Goal: Task Accomplishment & Management: Manage account settings

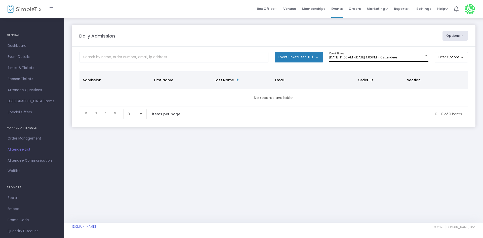
click at [360, 53] on div "[DATE] 11:00 AM - [DATE] 1:00 PM • 0 attendees Event Times" at bounding box center [379, 57] width 99 height 10
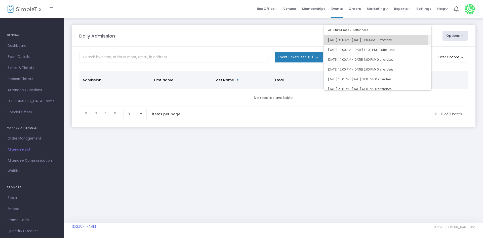
click at [353, 42] on span "[DATE] 9:00 AM - [DATE] 11:00 AM • 1 attendee" at bounding box center [377, 40] width 99 height 10
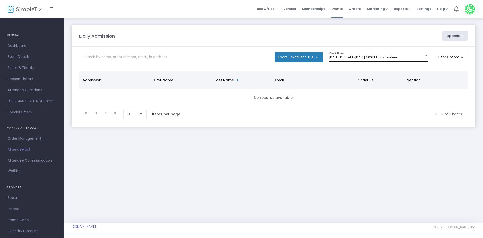
click at [372, 53] on div "[DATE] 11:00 AM - [DATE] 1:00 PM • 0 attendees Event Times" at bounding box center [379, 57] width 99 height 10
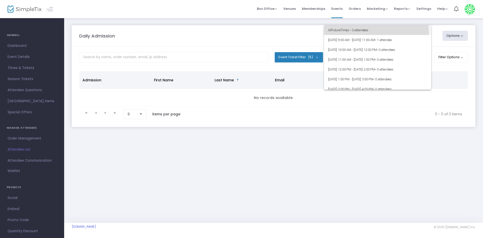
click at [373, 33] on span "All Future Times • 3 attendees" at bounding box center [377, 30] width 99 height 10
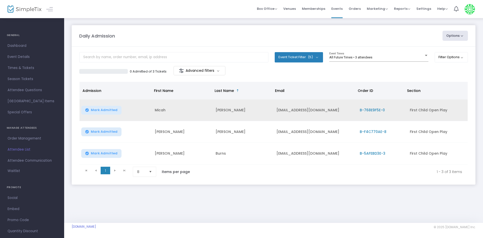
click at [367, 113] on span "B-768E9F5E-0" at bounding box center [372, 110] width 25 height 5
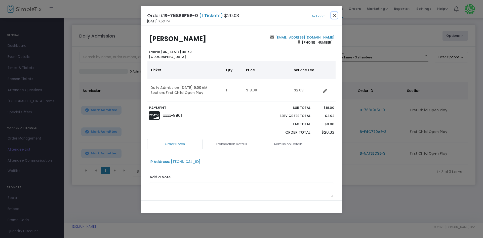
click at [336, 16] on button "Close" at bounding box center [334, 15] width 7 height 7
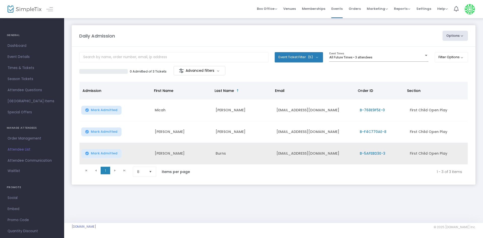
click at [371, 154] on span "B-5AFEBD3E-3" at bounding box center [373, 153] width 26 height 5
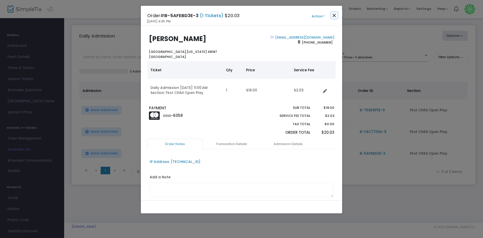
click at [337, 16] on button "Close" at bounding box center [334, 15] width 7 height 7
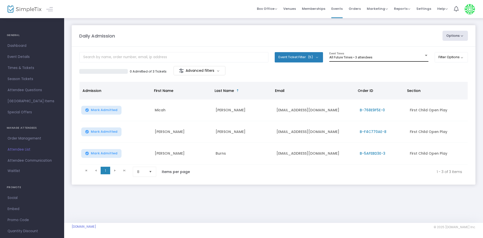
click at [355, 56] on span "All Future Times • 3 attendees" at bounding box center [351, 57] width 43 height 4
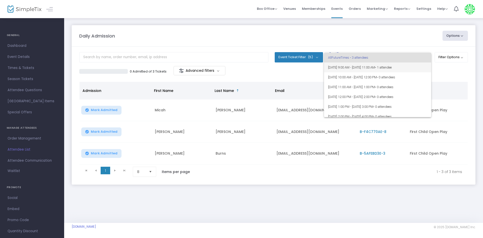
click at [355, 65] on span "[DATE] 9:00 AM - [DATE] 11:00 AM • 1 attendee" at bounding box center [377, 67] width 99 height 10
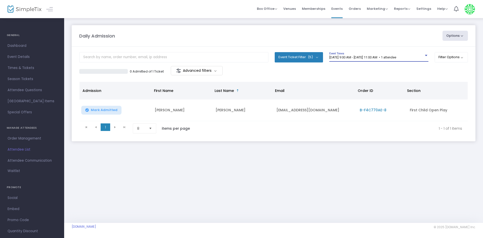
click at [354, 59] on span "[DATE] 9:00 AM - [DATE] 11:00 AM • 1 attendee" at bounding box center [363, 57] width 67 height 4
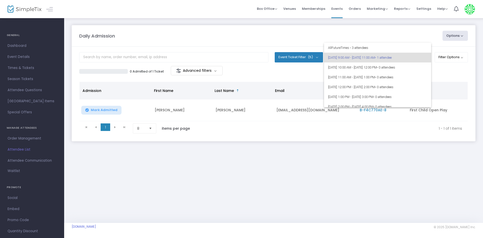
click at [321, 38] on div at bounding box center [241, 119] width 483 height 238
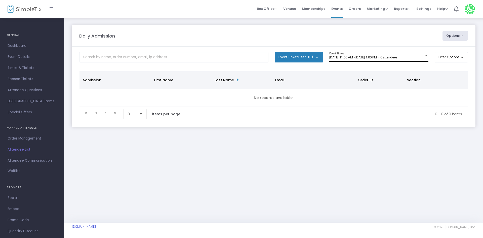
click at [348, 55] on div "[DATE] 11:00 AM - [DATE] 1:00 PM • 0 attendees Event Times" at bounding box center [379, 57] width 99 height 10
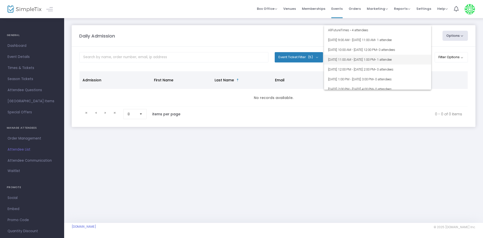
click at [358, 58] on span "[DATE] 11:00 AM - [DATE] 1:00 PM • 1 attendee" at bounding box center [377, 60] width 99 height 10
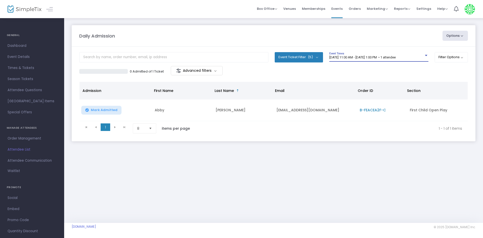
click at [358, 58] on span "[DATE] 11:00 AM - [DATE] 1:00 PM • 1 attendee" at bounding box center [363, 57] width 66 height 4
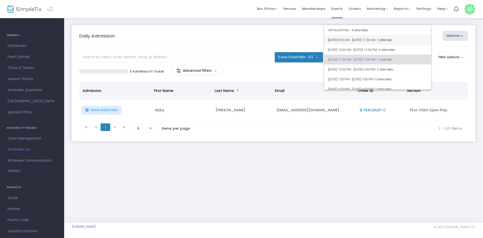
click at [380, 41] on span "[DATE] 9:00 AM - [DATE] 11:00 AM • 1 attendee" at bounding box center [377, 40] width 99 height 10
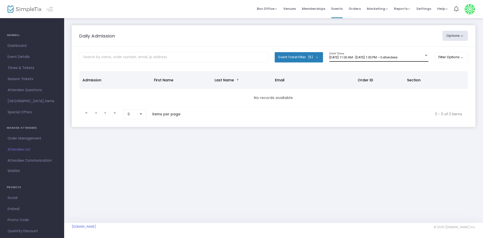
click at [359, 58] on span "[DATE] 11:00 AM - [DATE] 1:00 PM • 0 attendees" at bounding box center [364, 57] width 68 height 4
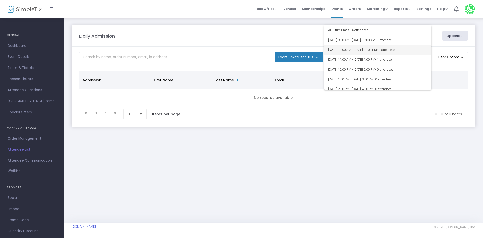
click at [355, 49] on span "8/16/2025 @ 10:00 AM - 8/16/2025 @ 12:00 PM • 0 attendees" at bounding box center [377, 50] width 99 height 10
